Goal: Download file/media

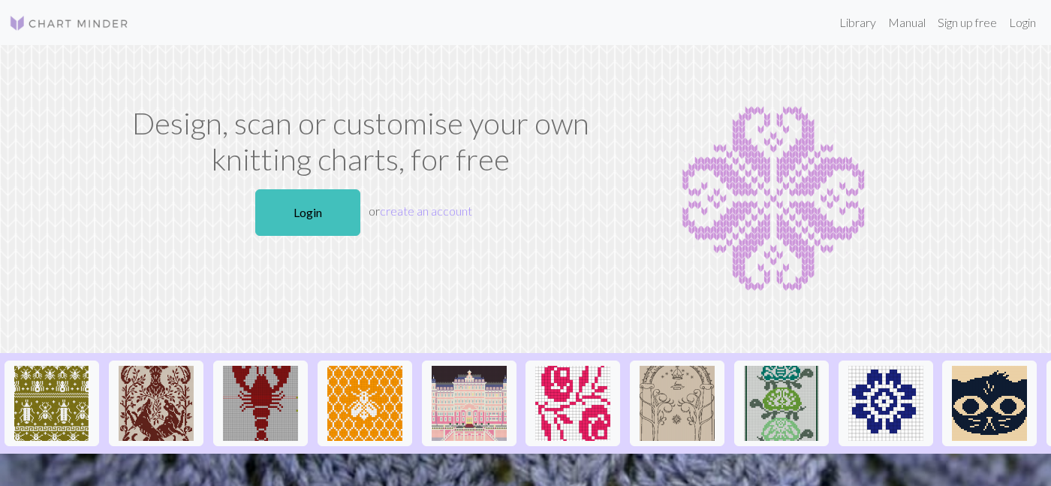
click at [334, 241] on p "Login or create an account" at bounding box center [360, 212] width 477 height 59
click at [314, 220] on link "Login" at bounding box center [307, 212] width 105 height 47
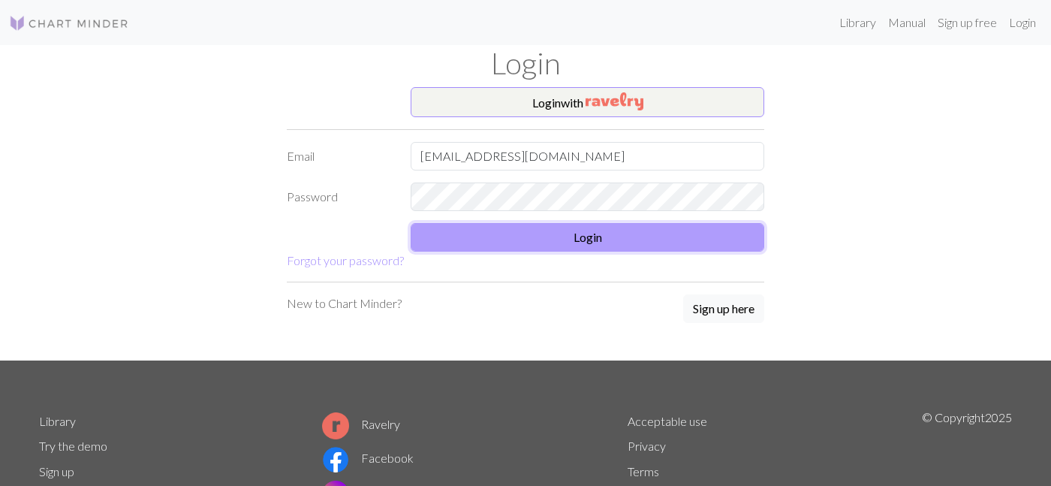
click at [472, 249] on button "Login" at bounding box center [587, 237] width 353 height 29
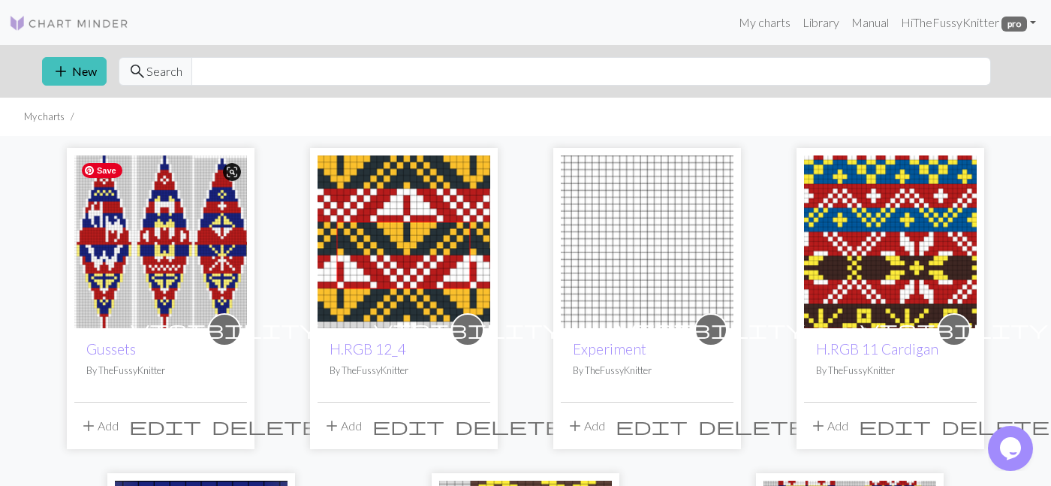
click at [179, 305] on img at bounding box center [160, 241] width 173 height 173
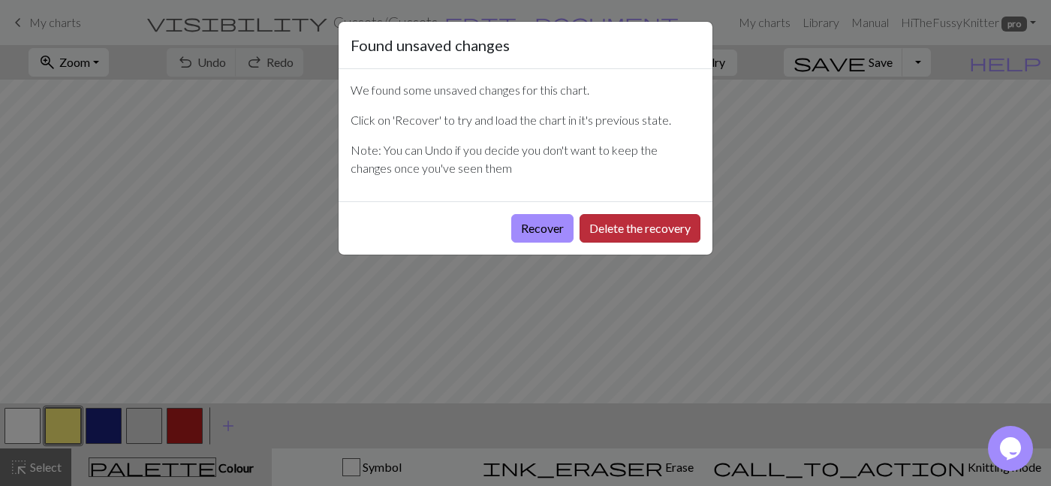
click at [621, 231] on button "Delete the recovery" at bounding box center [639, 228] width 121 height 29
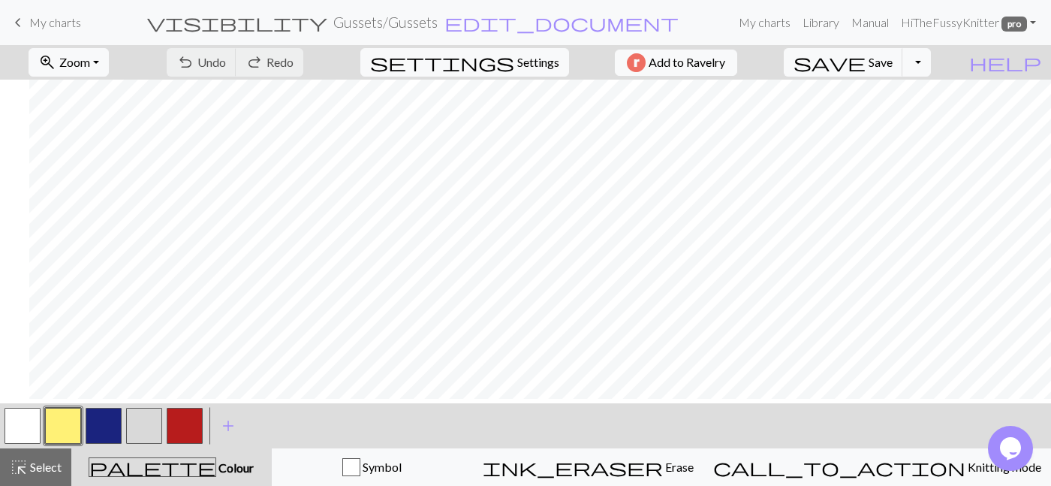
scroll to position [24, 260]
click at [104, 436] on button "button" at bounding box center [104, 426] width 36 height 36
click at [185, 418] on button "button" at bounding box center [185, 426] width 36 height 36
click at [65, 427] on button "button" at bounding box center [63, 426] width 36 height 36
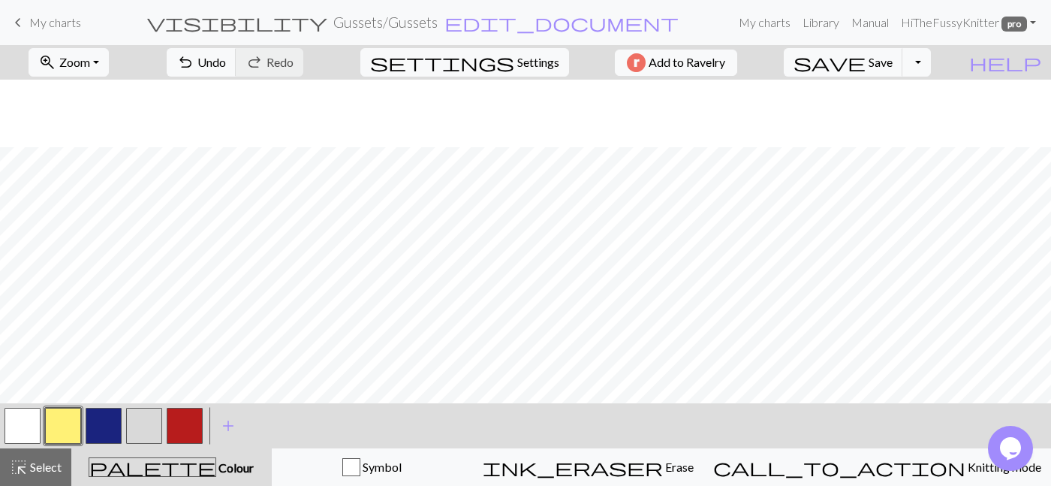
scroll to position [184, 0]
click at [17, 430] on button "button" at bounding box center [23, 426] width 36 height 36
click at [60, 431] on button "button" at bounding box center [63, 426] width 36 height 36
click at [20, 427] on button "button" at bounding box center [23, 426] width 36 height 36
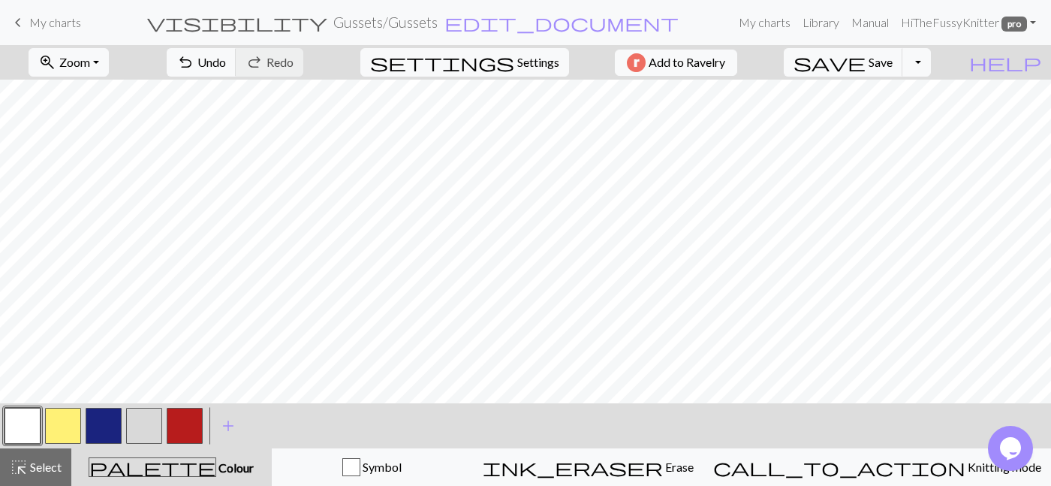
click at [64, 425] on button "button" at bounding box center [63, 426] width 36 height 36
click at [99, 426] on button "button" at bounding box center [104, 426] width 36 height 36
click at [143, 426] on button "button" at bounding box center [144, 426] width 36 height 36
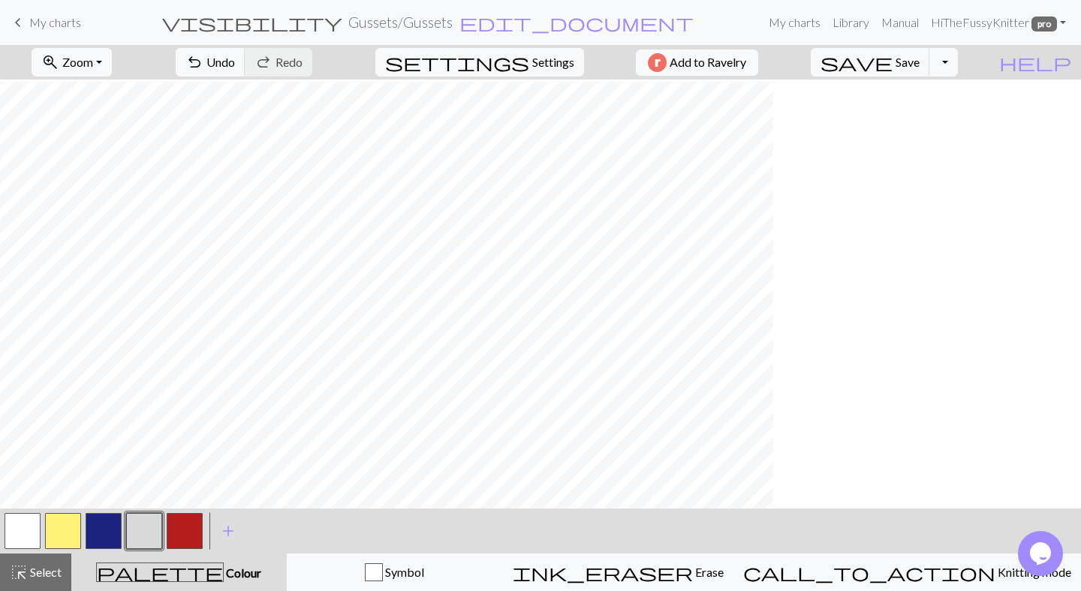
scroll to position [208, 23]
click at [186, 485] on button "button" at bounding box center [185, 531] width 36 height 36
click at [65, 485] on button "button" at bounding box center [63, 531] width 36 height 36
click at [919, 62] on span "Save" at bounding box center [907, 62] width 24 height 14
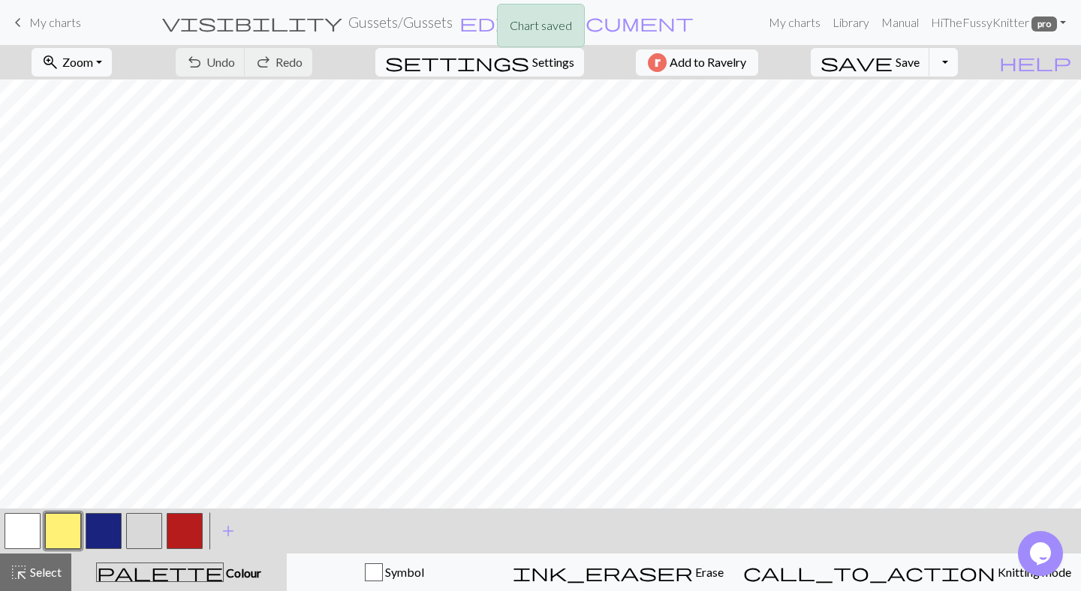
click at [958, 63] on button "Toggle Dropdown" at bounding box center [943, 62] width 29 height 29
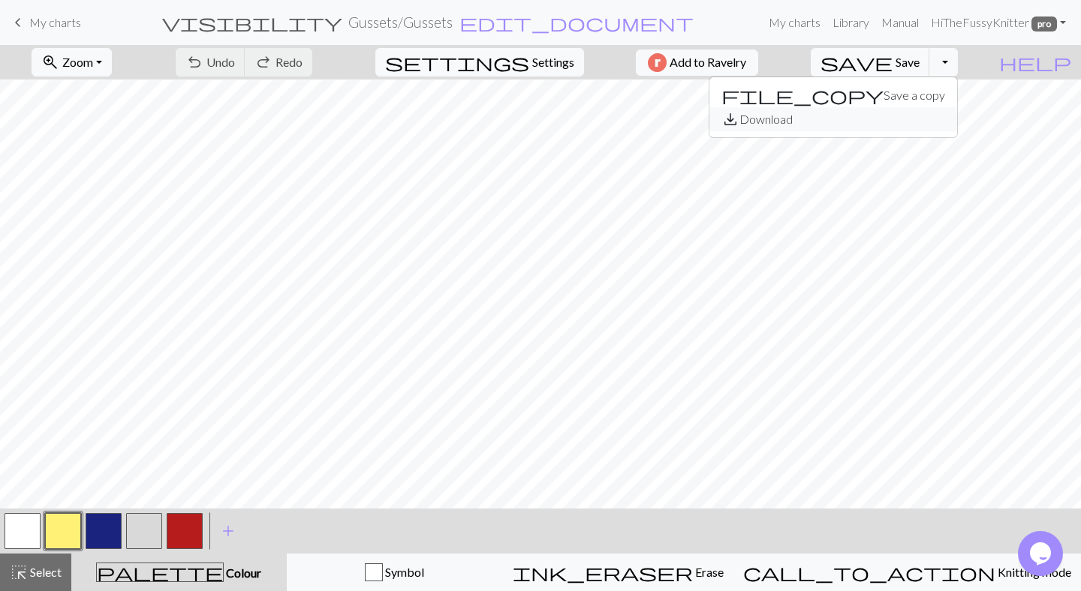
click at [938, 120] on button "save_alt Download" at bounding box center [833, 119] width 248 height 24
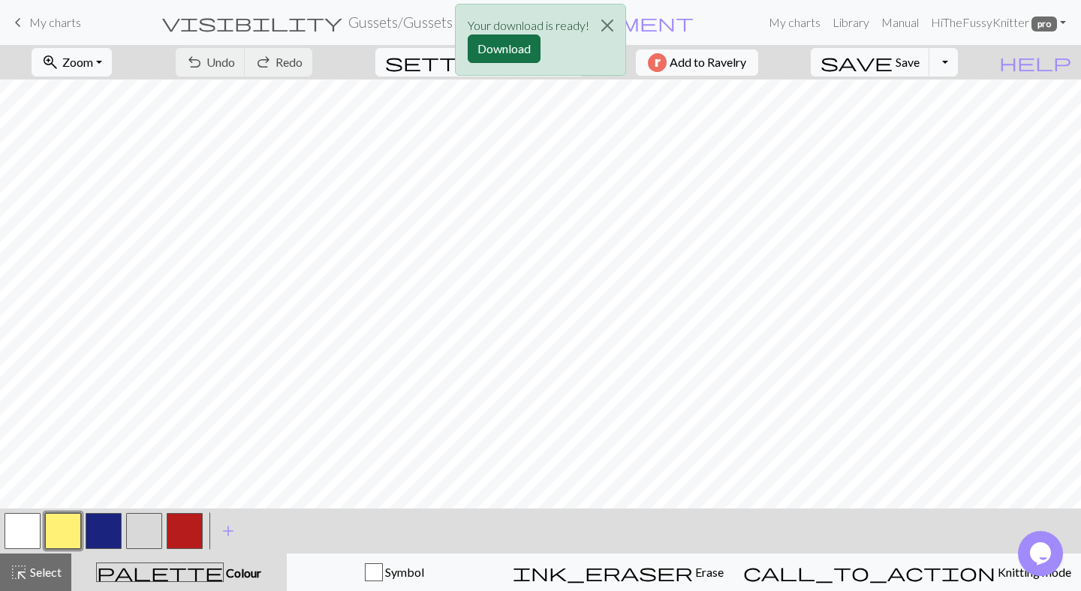
click at [525, 51] on button "Download" at bounding box center [504, 49] width 73 height 29
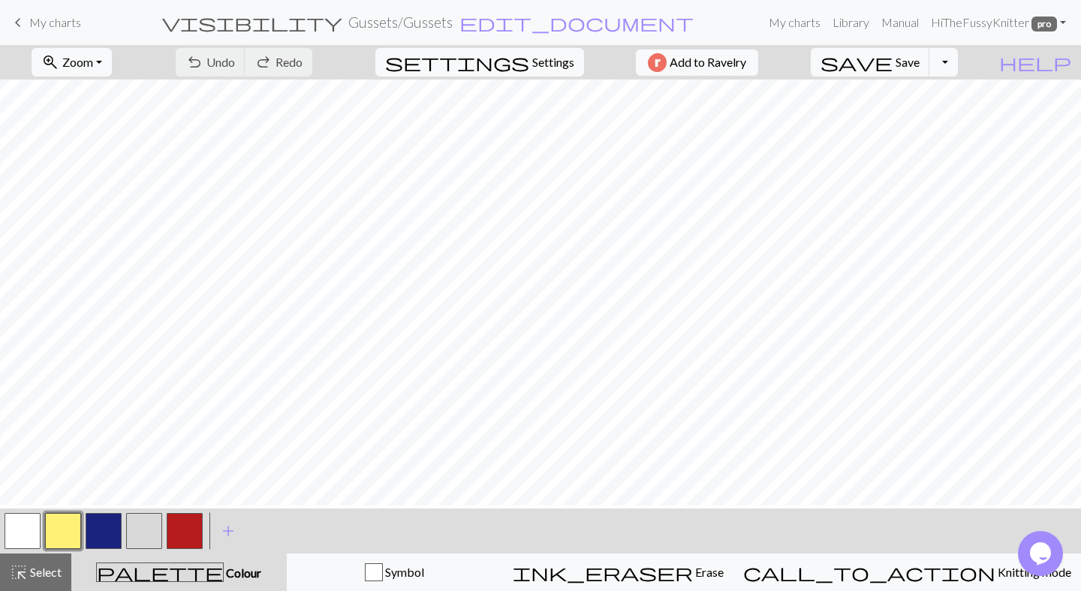
scroll to position [205, 0]
click at [919, 65] on span "Save" at bounding box center [907, 62] width 24 height 14
click at [958, 62] on button "Toggle Dropdown" at bounding box center [943, 62] width 29 height 29
click at [939, 119] on button "save_alt Download" at bounding box center [833, 119] width 248 height 24
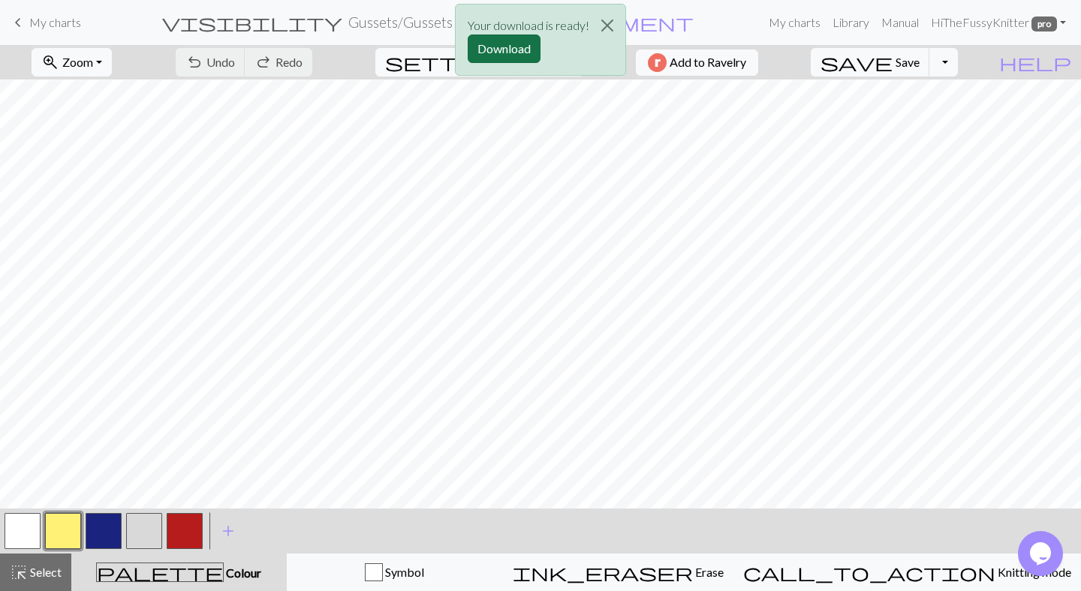
click at [508, 58] on button "Download" at bounding box center [504, 49] width 73 height 29
